Goal: Task Accomplishment & Management: Use online tool/utility

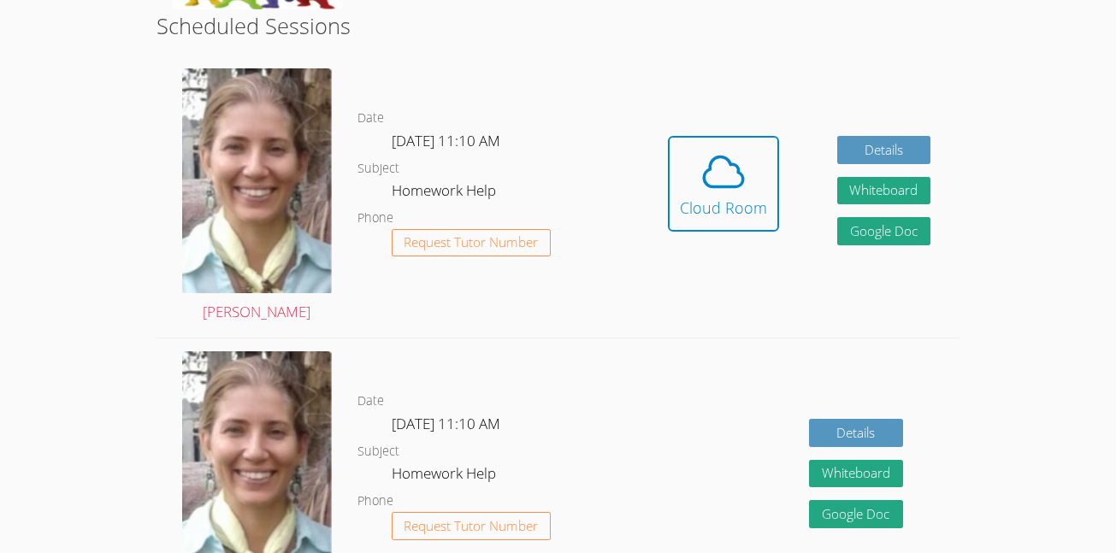
scroll to position [445, 0]
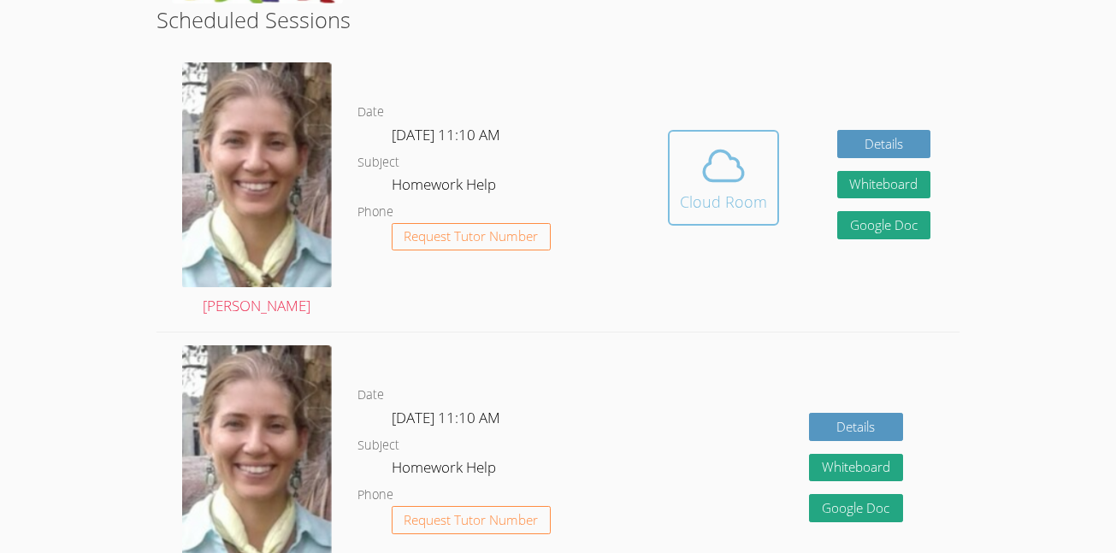
click at [703, 208] on div "Cloud Room" at bounding box center [723, 202] width 87 height 24
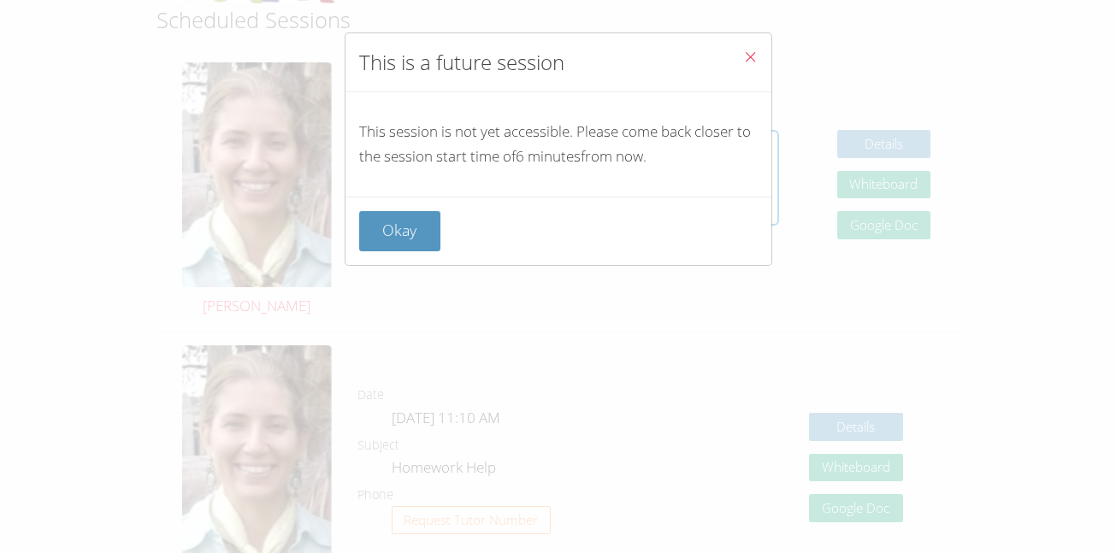
click at [748, 60] on icon "Close" at bounding box center [750, 57] width 15 height 15
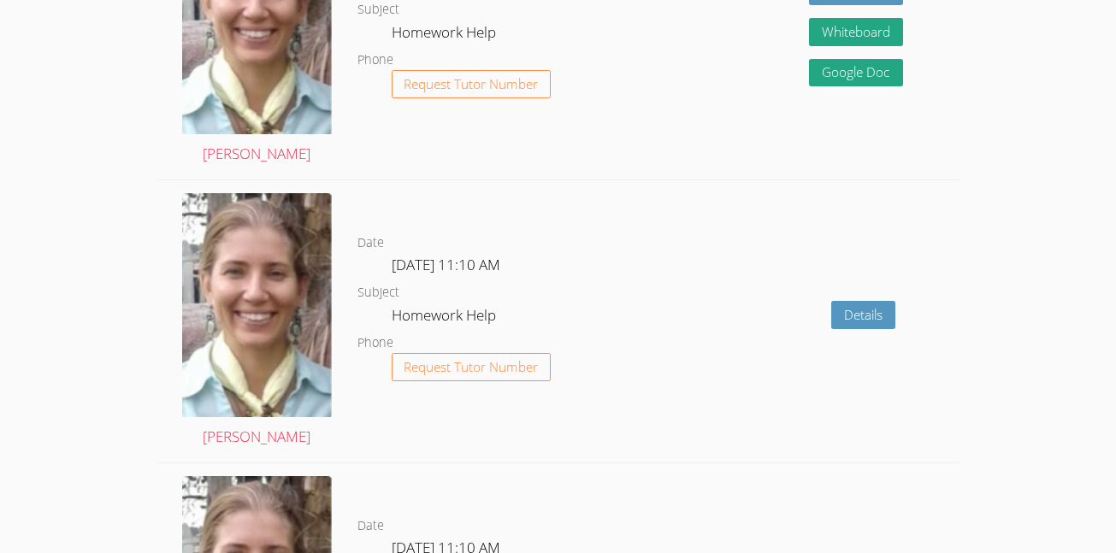
scroll to position [0, 0]
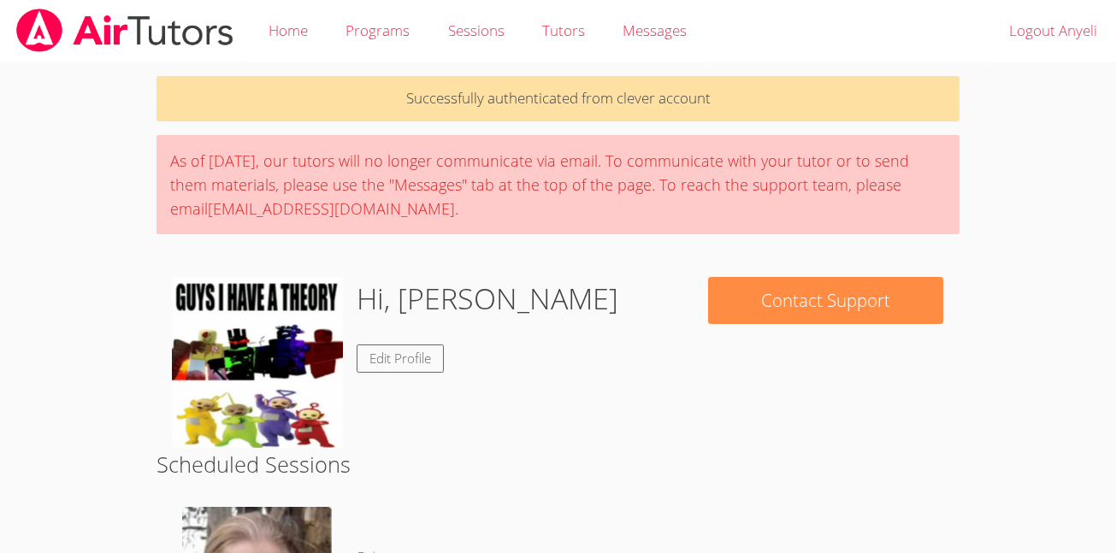
click at [250, 310] on img at bounding box center [257, 362] width 171 height 171
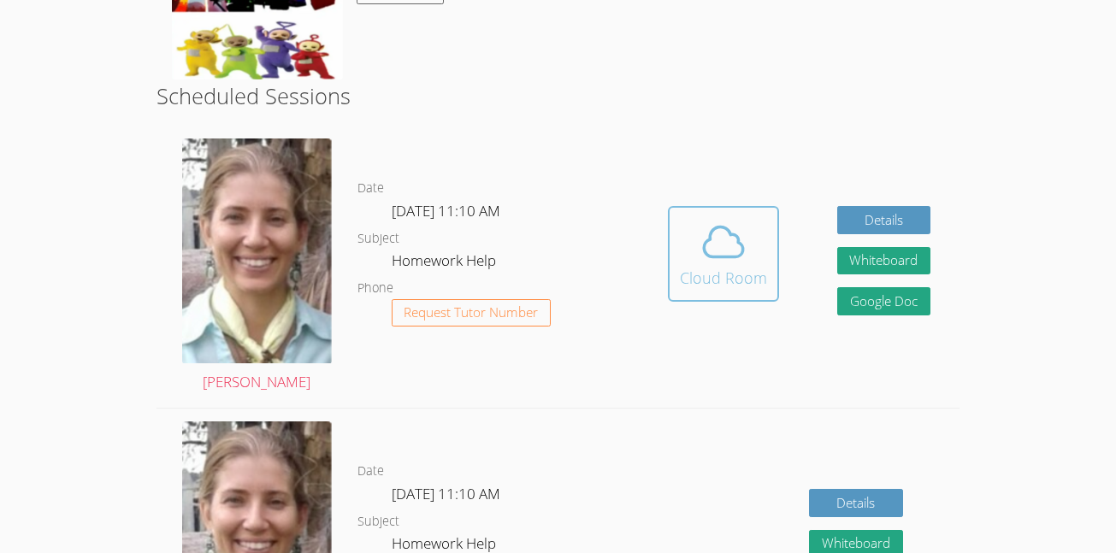
click at [725, 251] on icon at bounding box center [723, 242] width 48 height 48
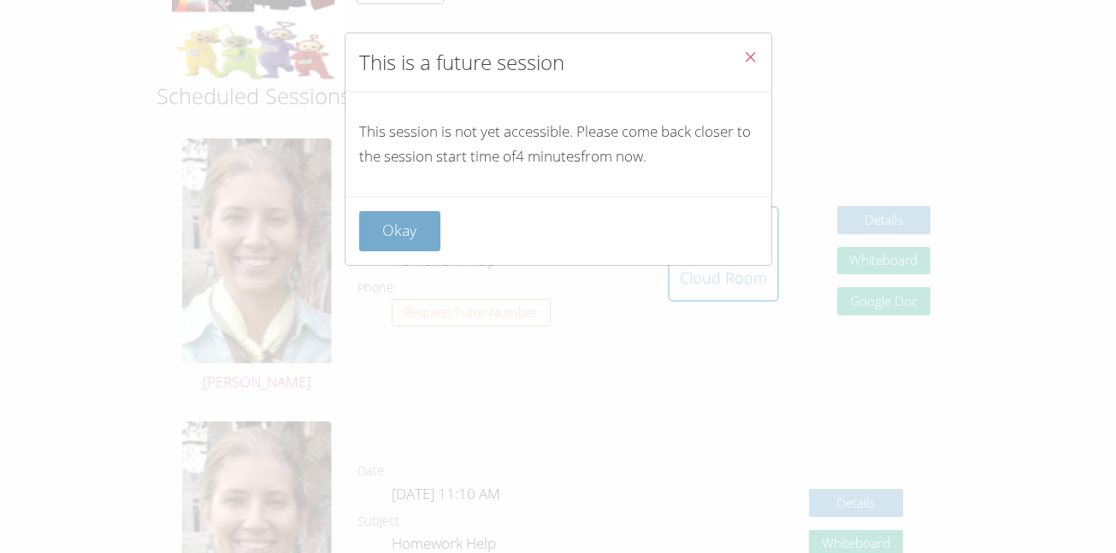
click at [390, 221] on button "Okay" at bounding box center [400, 231] width 82 height 40
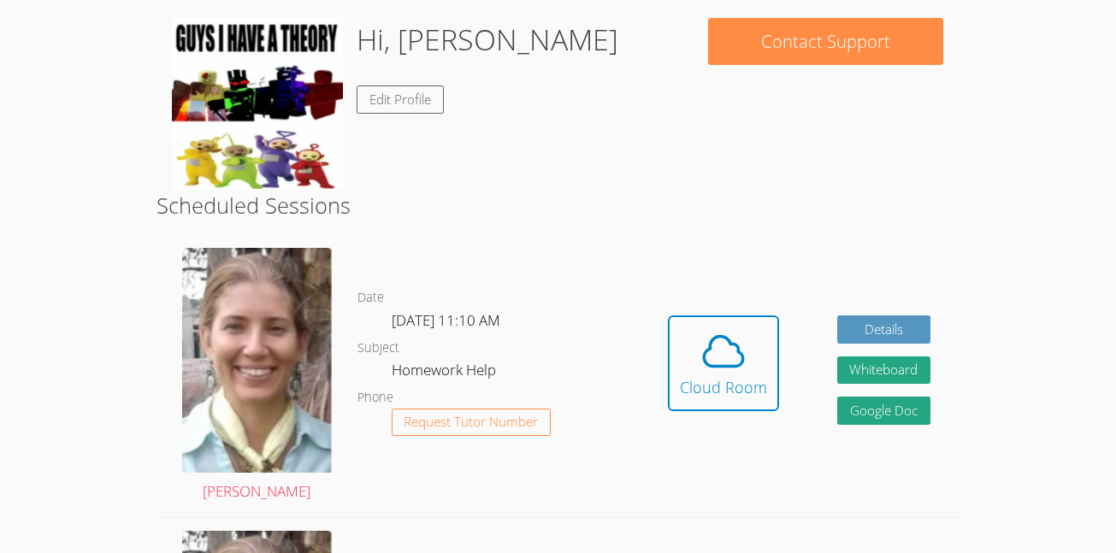
scroll to position [267, 0]
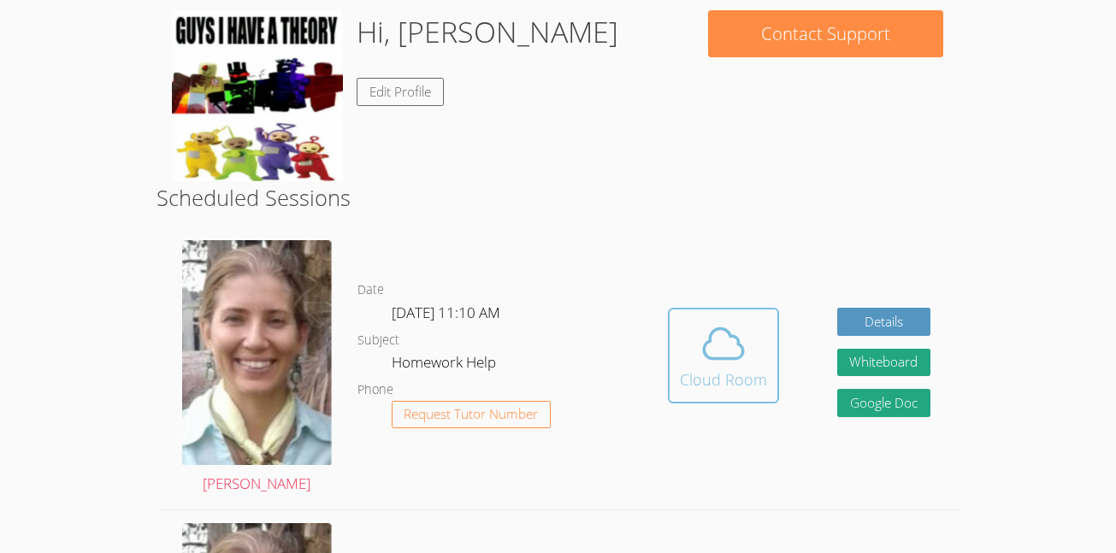
click at [732, 379] on div "Cloud Room" at bounding box center [723, 380] width 87 height 24
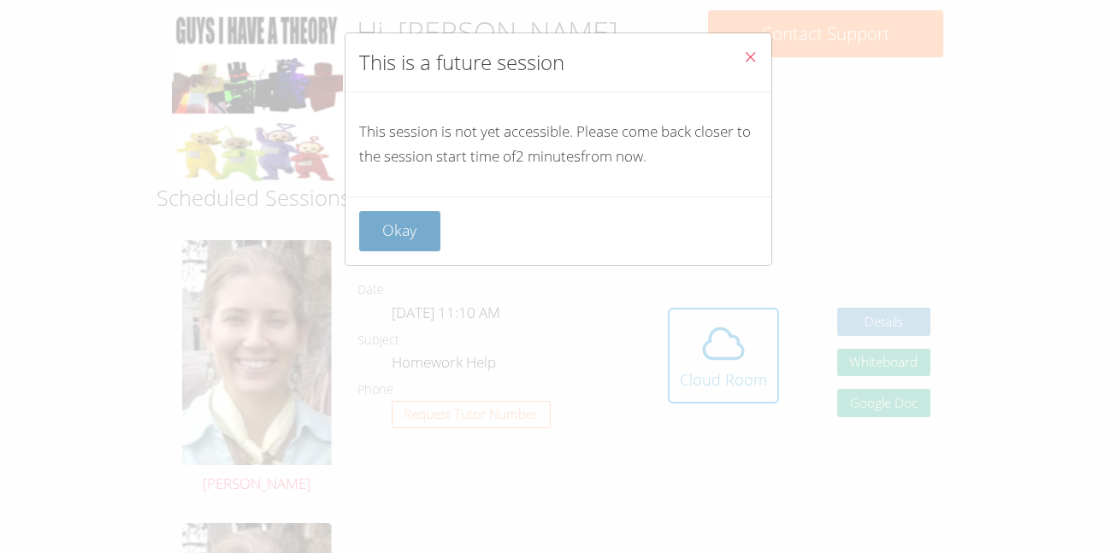
click at [412, 211] on button "Okay" at bounding box center [400, 231] width 82 height 40
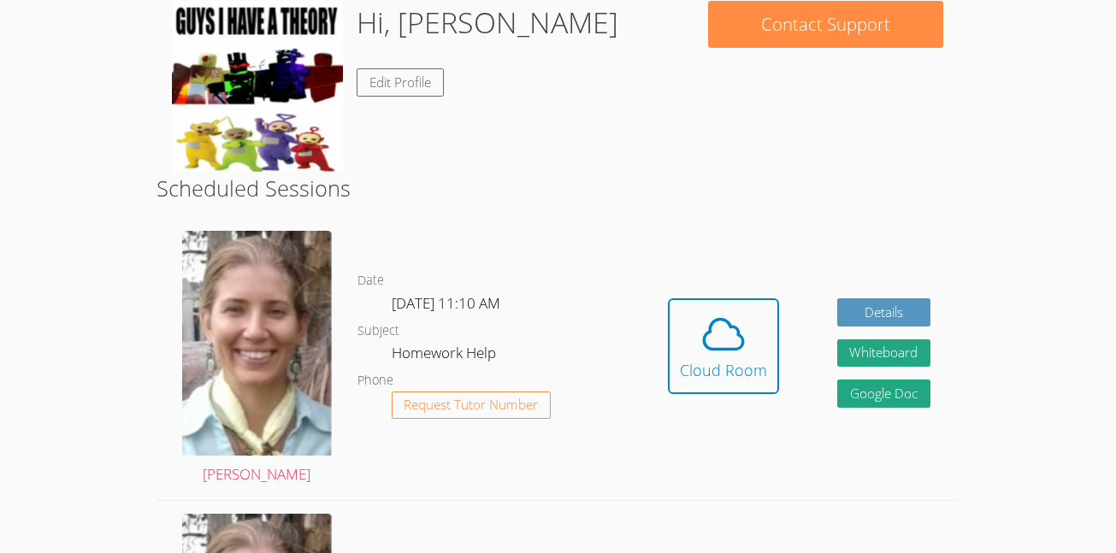
scroll to position [0, 0]
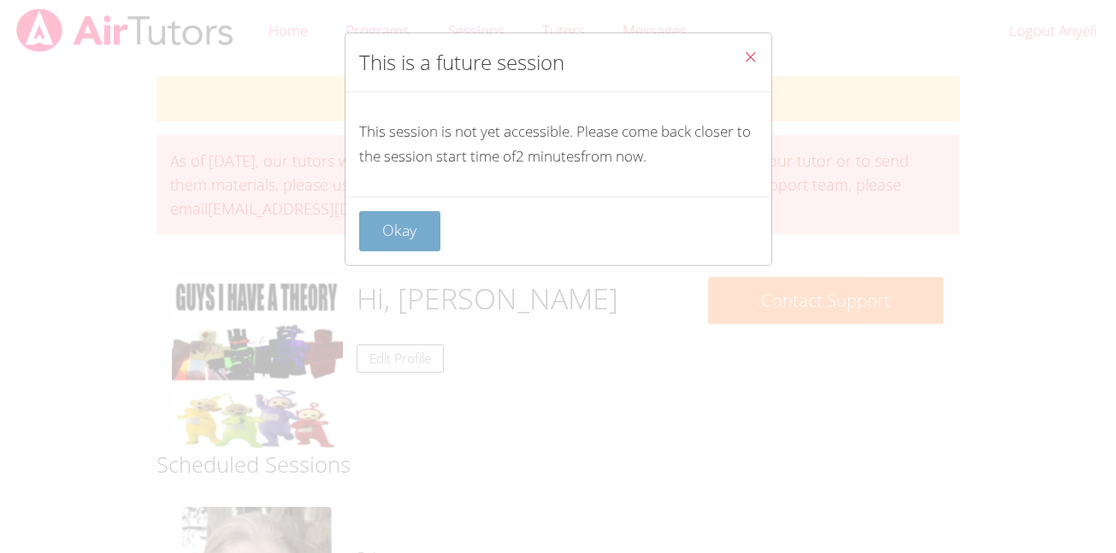
click at [431, 221] on button "Okay" at bounding box center [400, 231] width 82 height 40
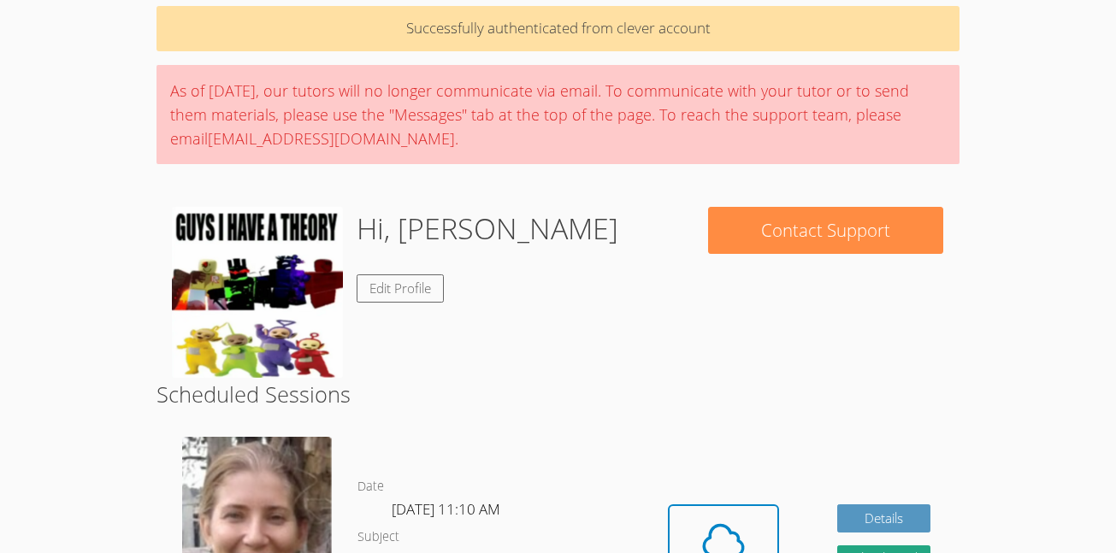
scroll to position [91, 0]
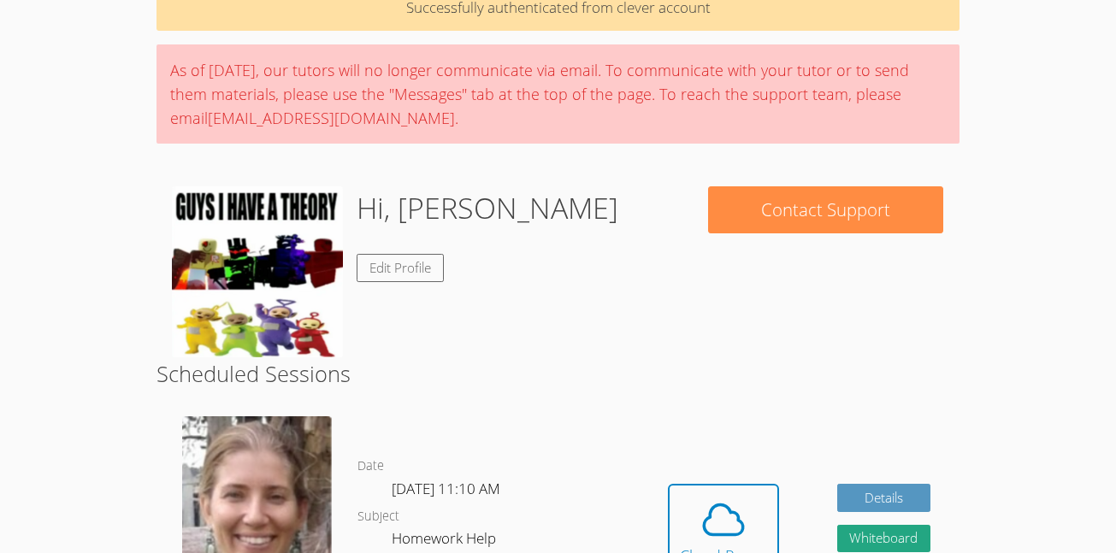
click at [668, 484] on button "Cloud Room" at bounding box center [723, 532] width 111 height 96
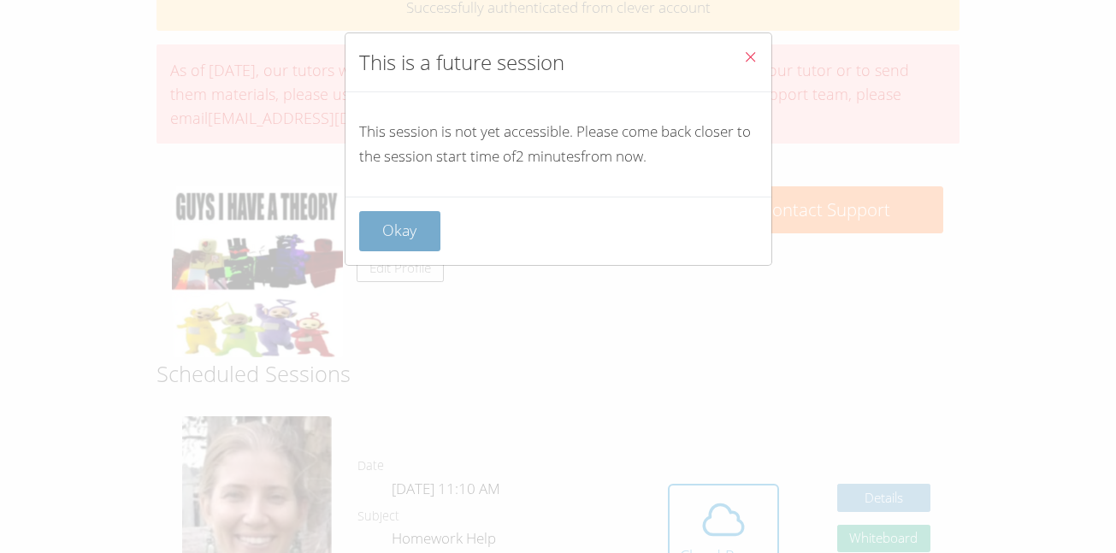
click at [389, 229] on button "Okay" at bounding box center [400, 231] width 82 height 40
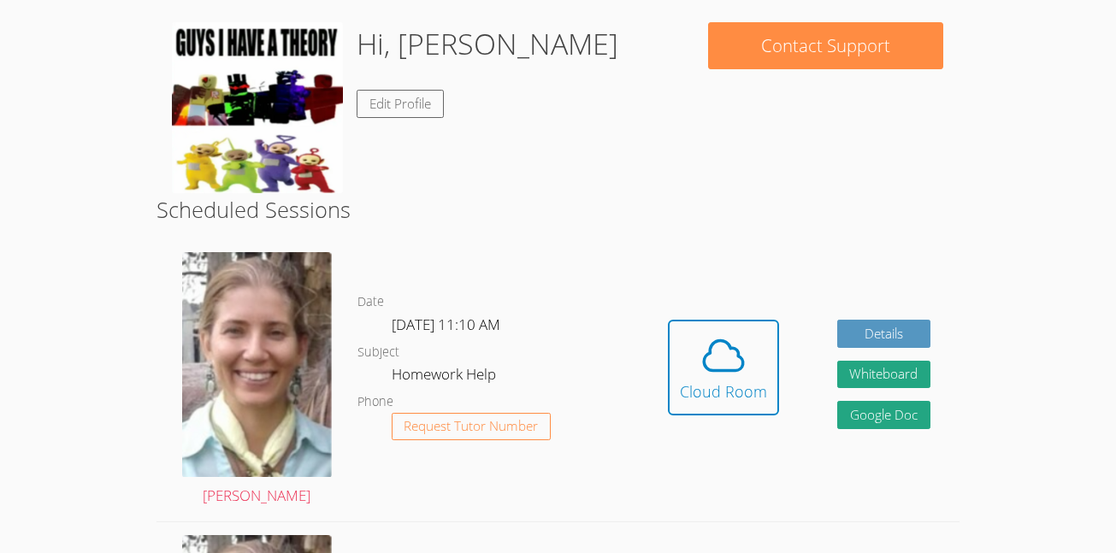
scroll to position [252, 0]
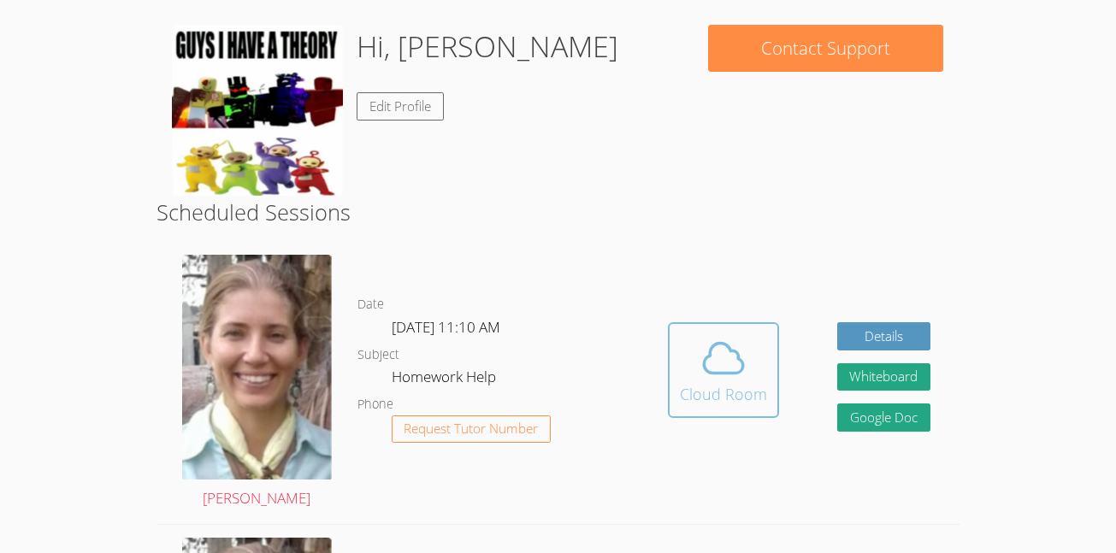
click at [703, 332] on button "Cloud Room" at bounding box center [723, 370] width 111 height 96
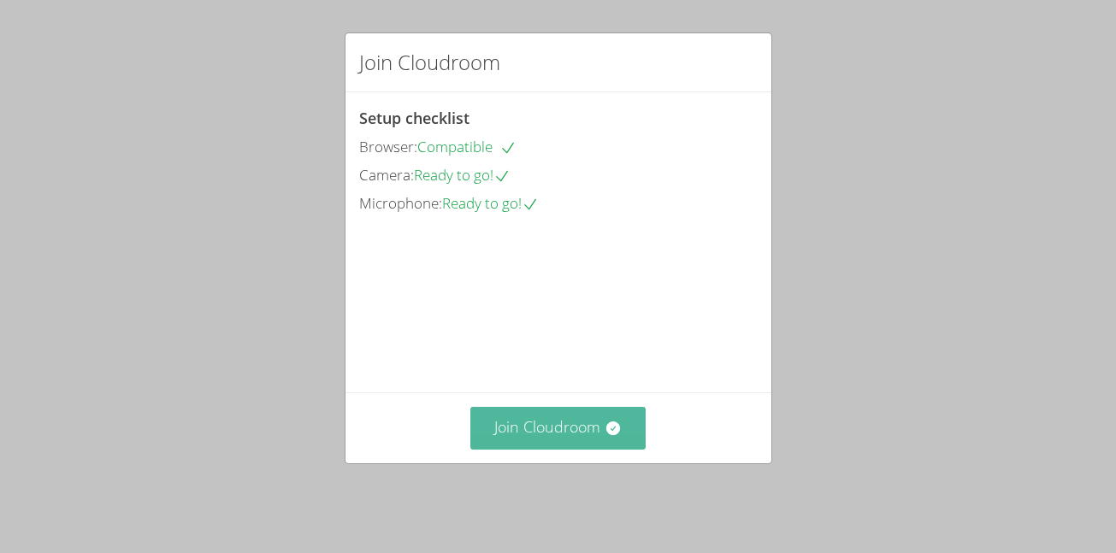
click at [559, 436] on button "Join Cloudroom" at bounding box center [557, 428] width 175 height 42
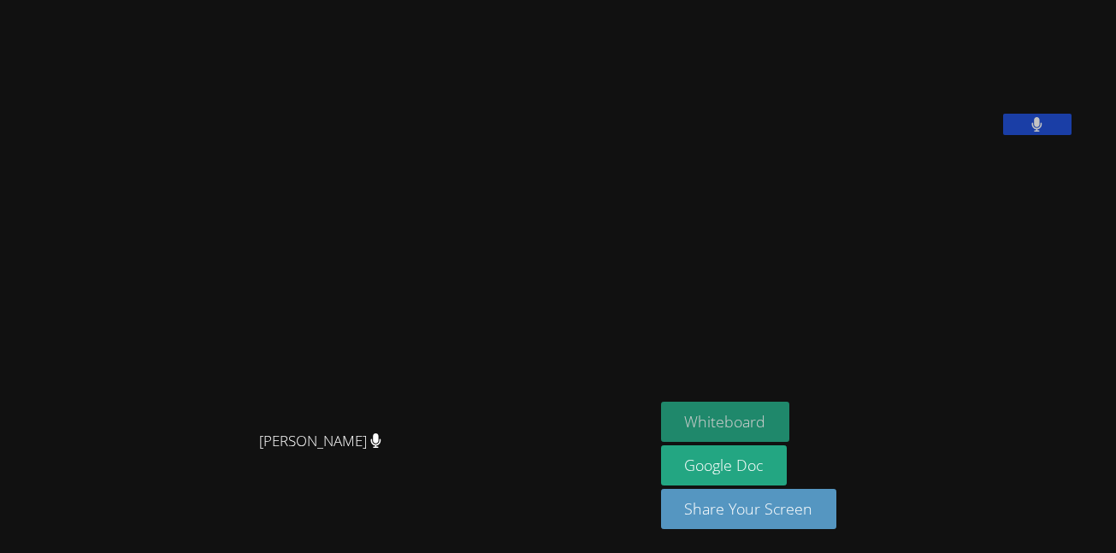
click at [744, 421] on button "Whiteboard" at bounding box center [725, 422] width 129 height 40
